Goal: Task Accomplishment & Management: Use online tool/utility

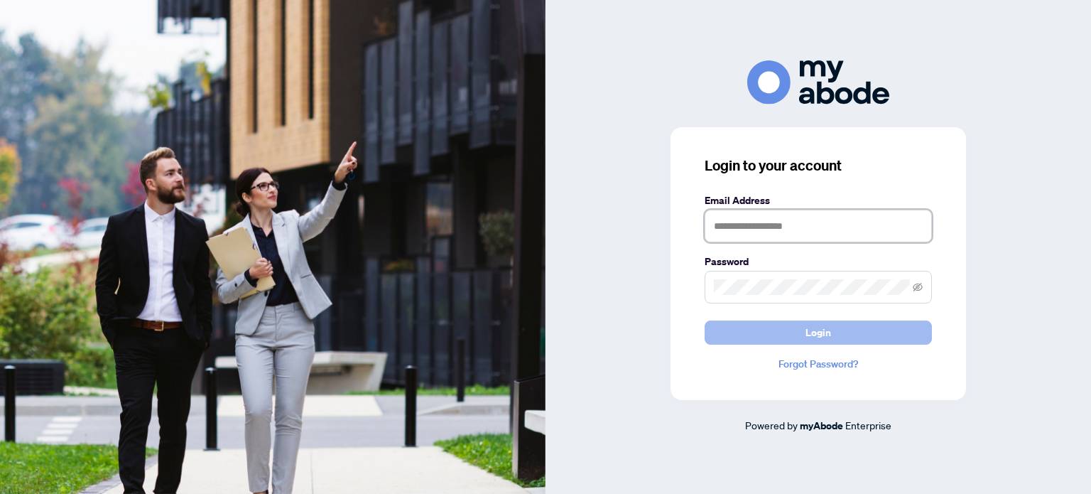
type input "**********"
click at [829, 327] on span "Login" at bounding box center [819, 332] width 26 height 23
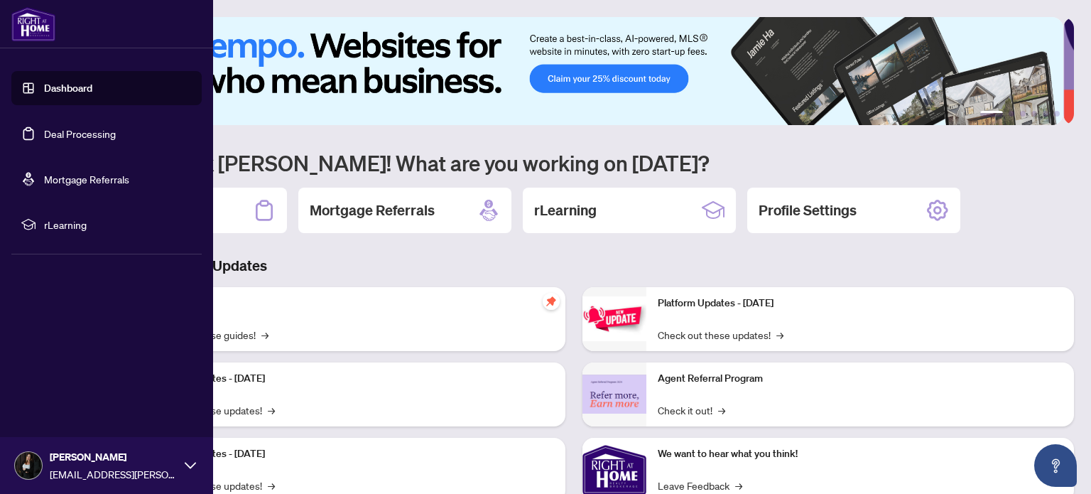
click at [44, 140] on link "Deal Processing" at bounding box center [80, 133] width 72 height 13
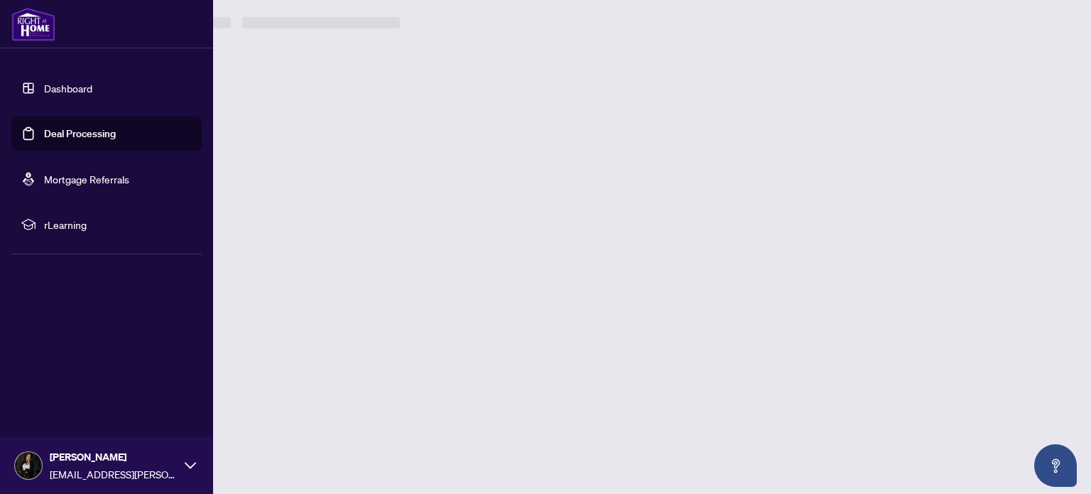
click at [68, 136] on link "Deal Processing" at bounding box center [80, 133] width 72 height 13
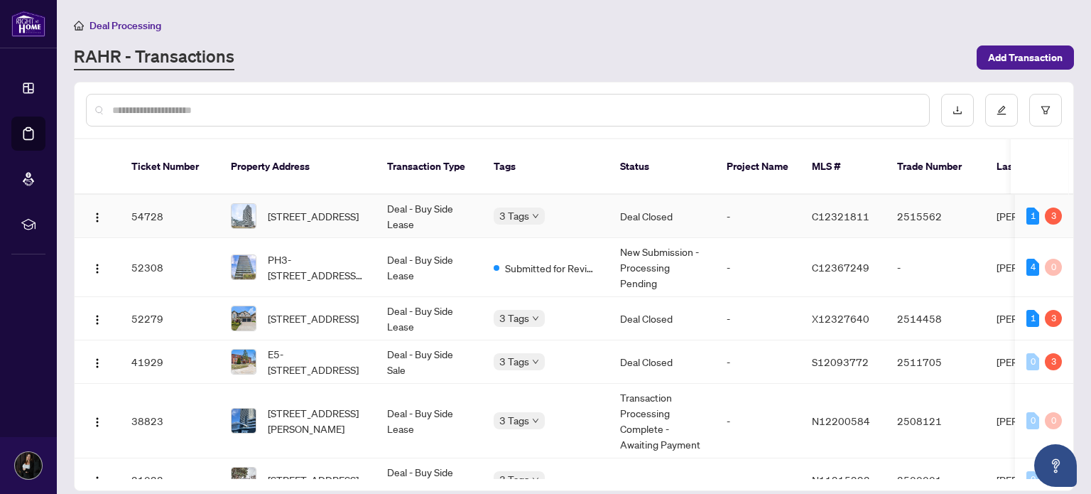
click at [458, 200] on td "Deal - Buy Side Lease" at bounding box center [429, 216] width 107 height 43
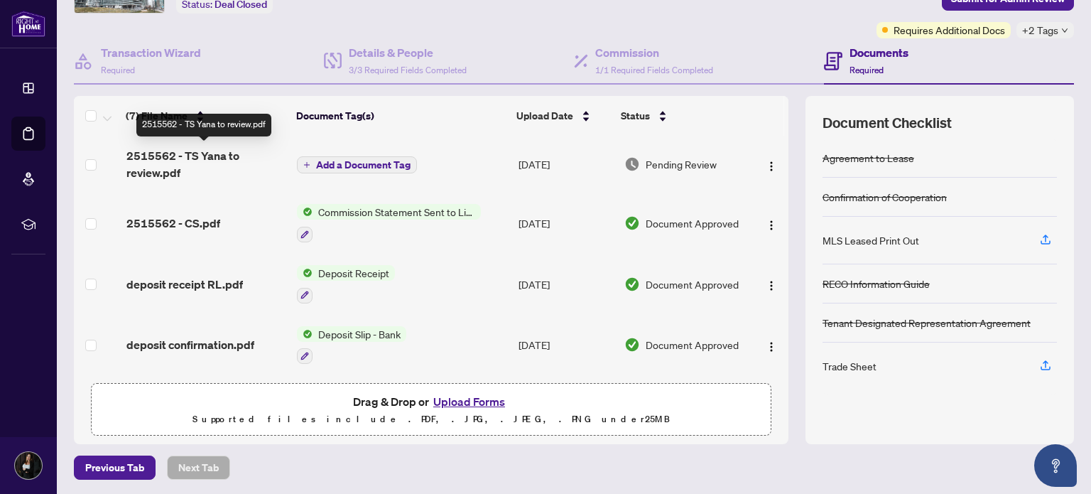
click at [152, 157] on span "2515562 - TS Yana to review.pdf" at bounding box center [206, 164] width 160 height 34
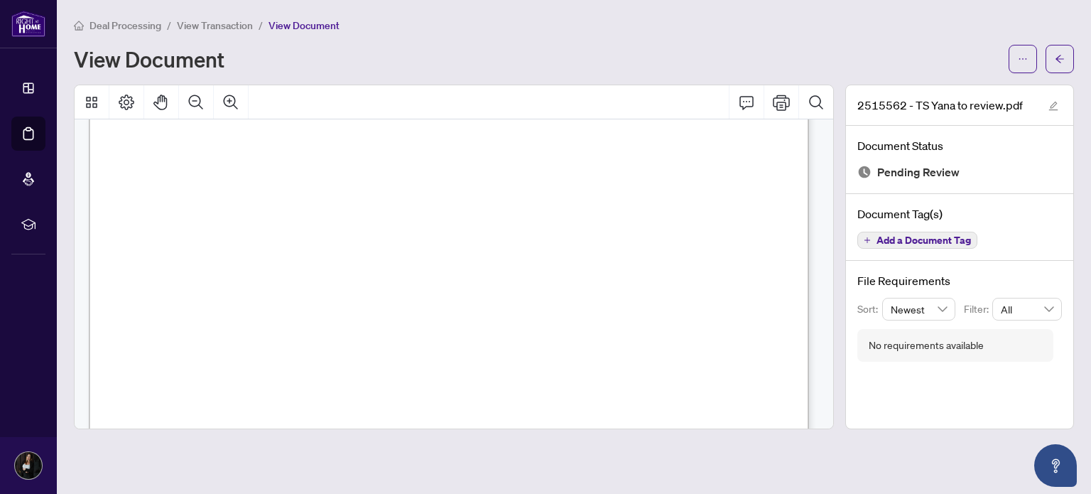
scroll to position [536, 0]
click at [782, 95] on icon "Print" at bounding box center [781, 102] width 17 height 17
click at [887, 359] on div "No requirements available" at bounding box center [956, 345] width 196 height 33
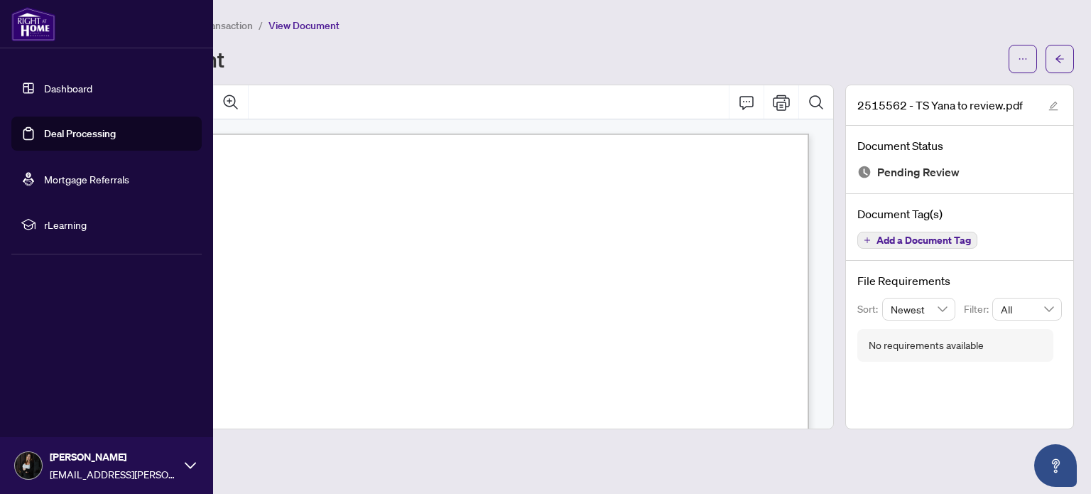
click at [44, 131] on link "Deal Processing" at bounding box center [80, 133] width 72 height 13
